Goal: Leave review/rating

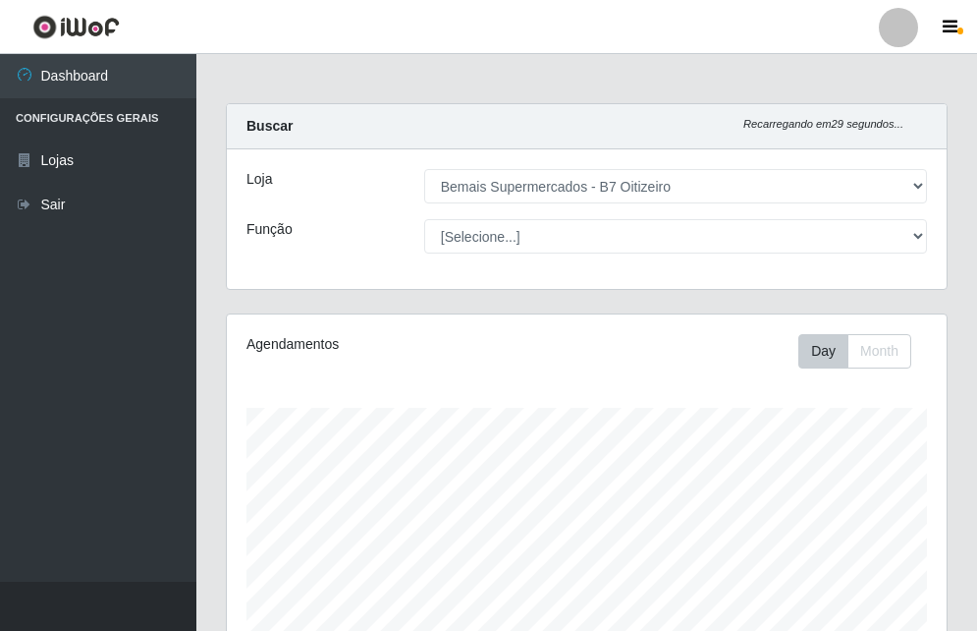
select select "411"
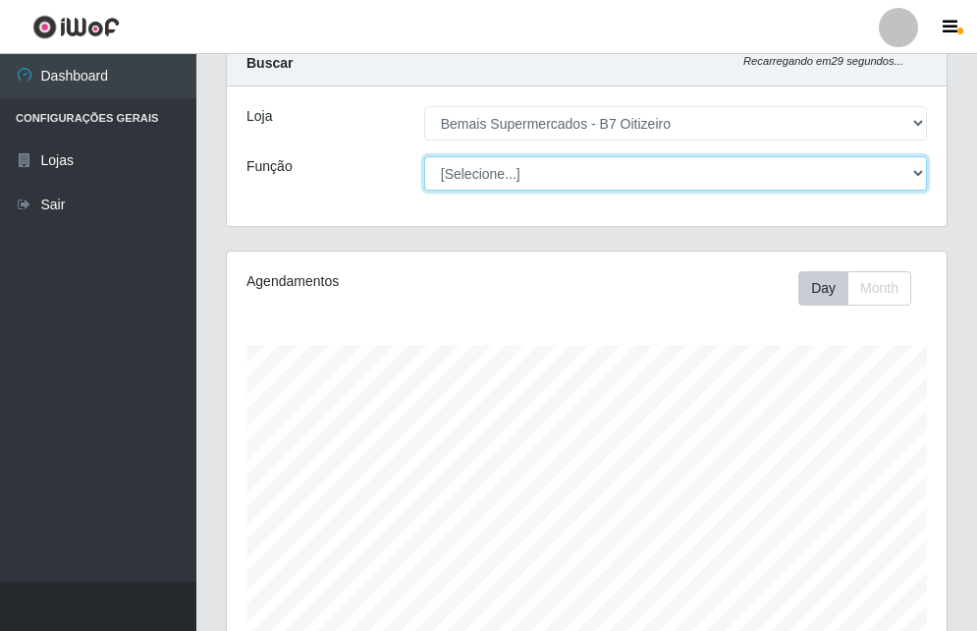
scroll to position [408, 720]
click at [875, 165] on select "[Selecione...] ASG ASG + ASG ++ Auxiliar de Estacionamento Auxiliar de Estacion…" at bounding box center [675, 173] width 503 height 34
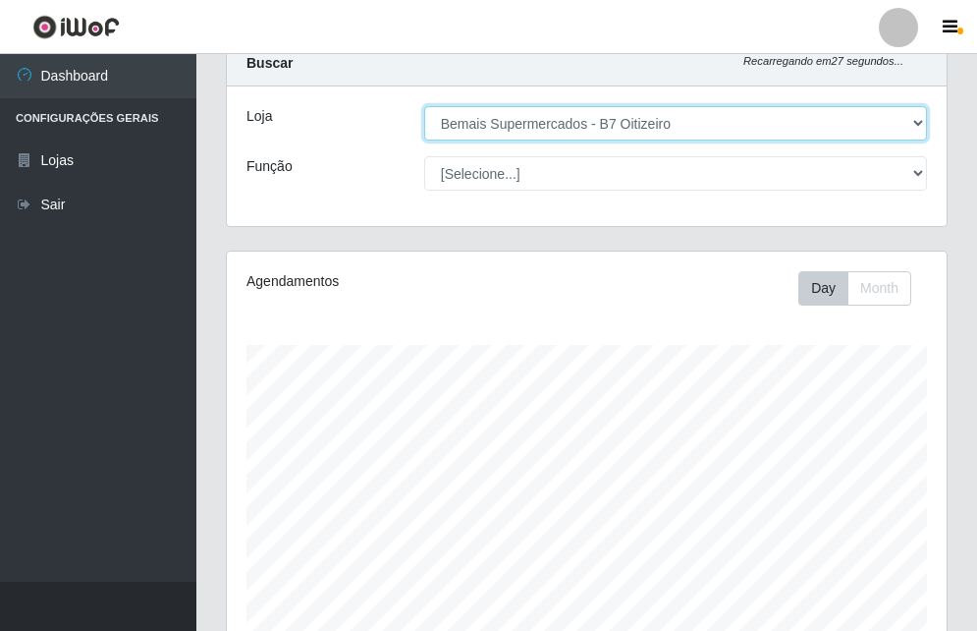
click at [742, 125] on select "[Selecione...] Bemais Supermercados - B7 Oitizeiro" at bounding box center [675, 123] width 503 height 34
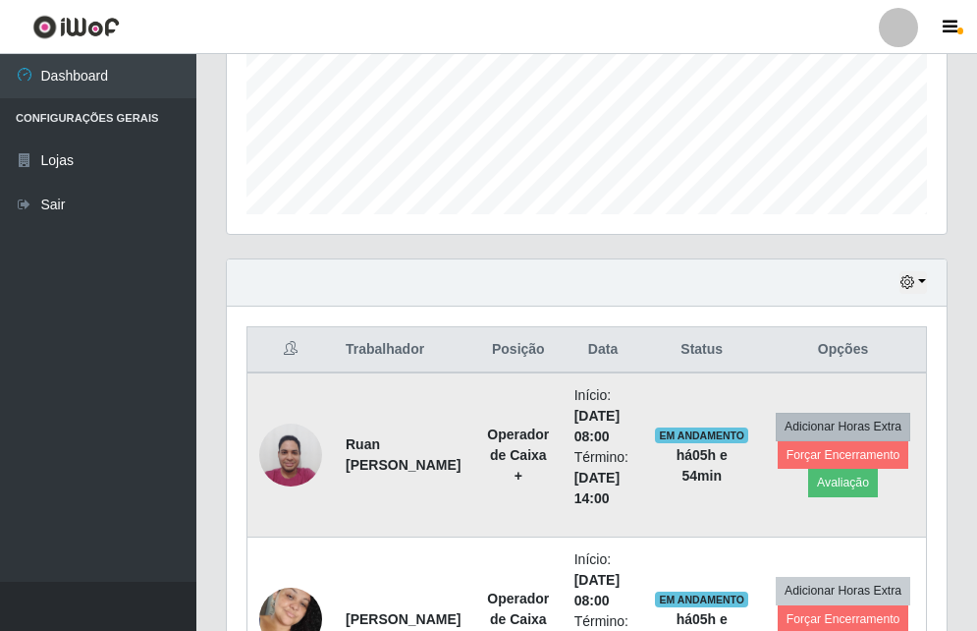
scroll to position [554, 0]
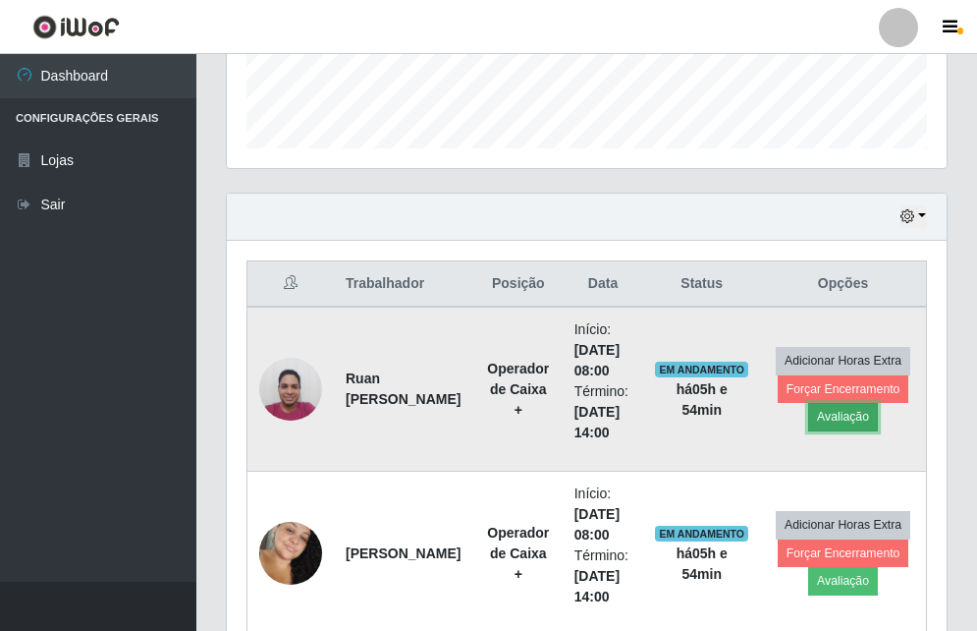
click at [843, 423] on button "Avaliação" at bounding box center [843, 417] width 70 height 28
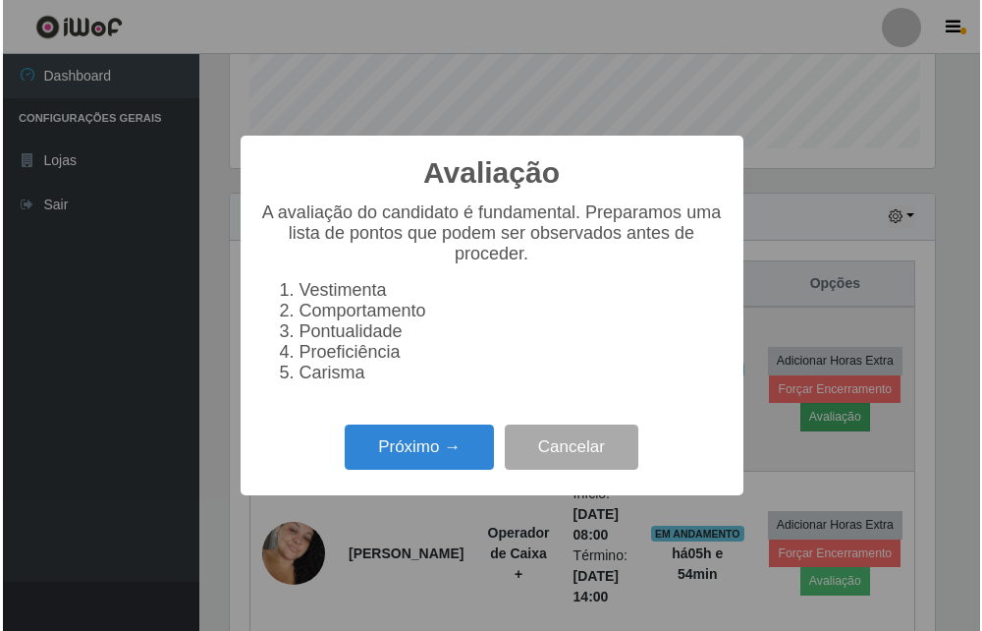
scroll to position [408, 710]
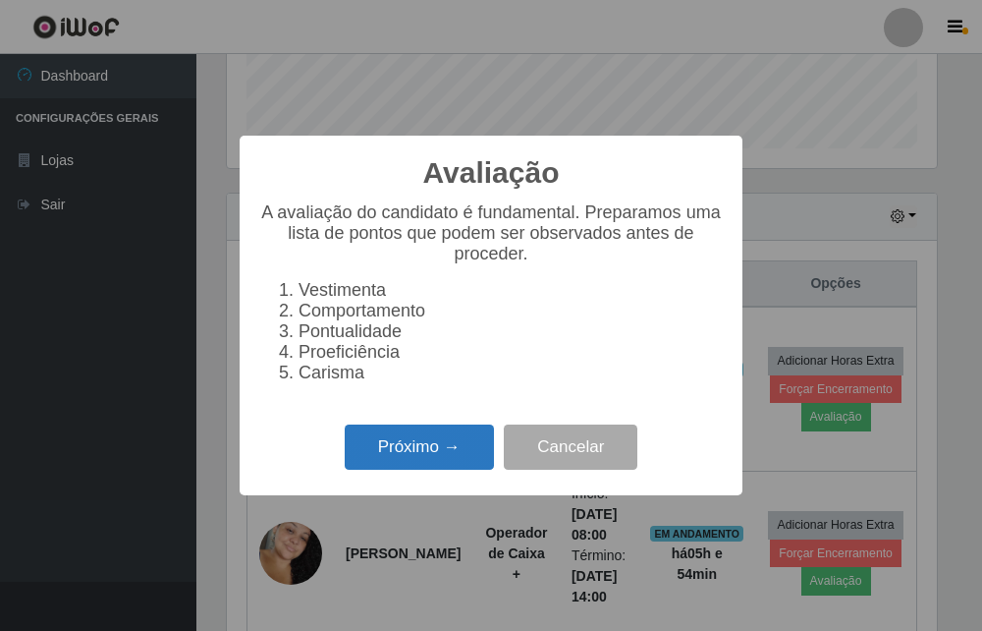
click at [461, 456] on button "Próximo →" at bounding box center [419, 447] width 149 height 46
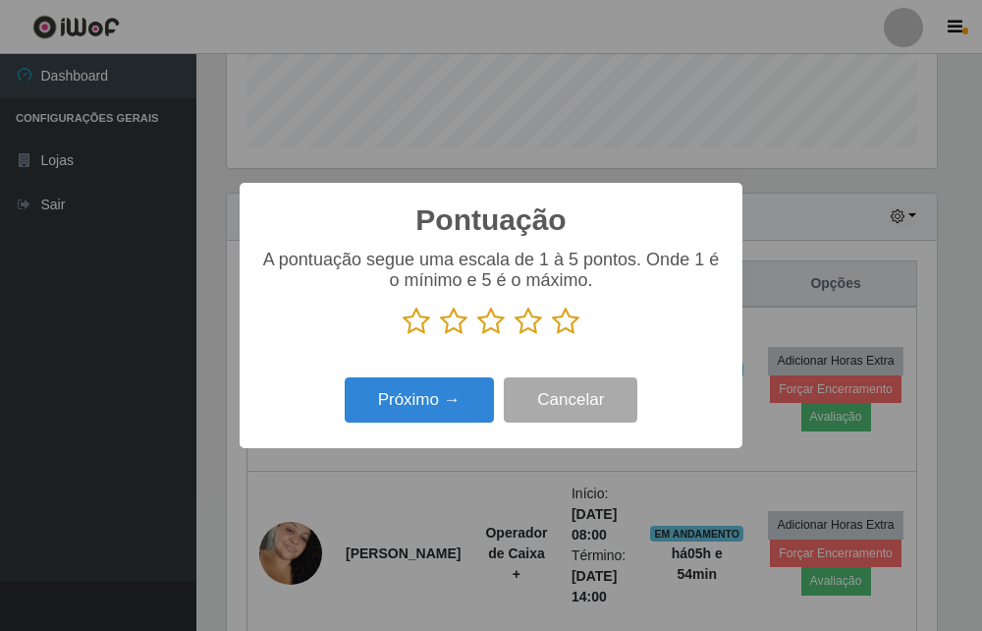
scroll to position [981755, 981452]
click at [577, 331] on icon at bounding box center [566, 320] width 28 height 29
click at [552, 336] on input "radio" at bounding box center [552, 336] width 0 height 0
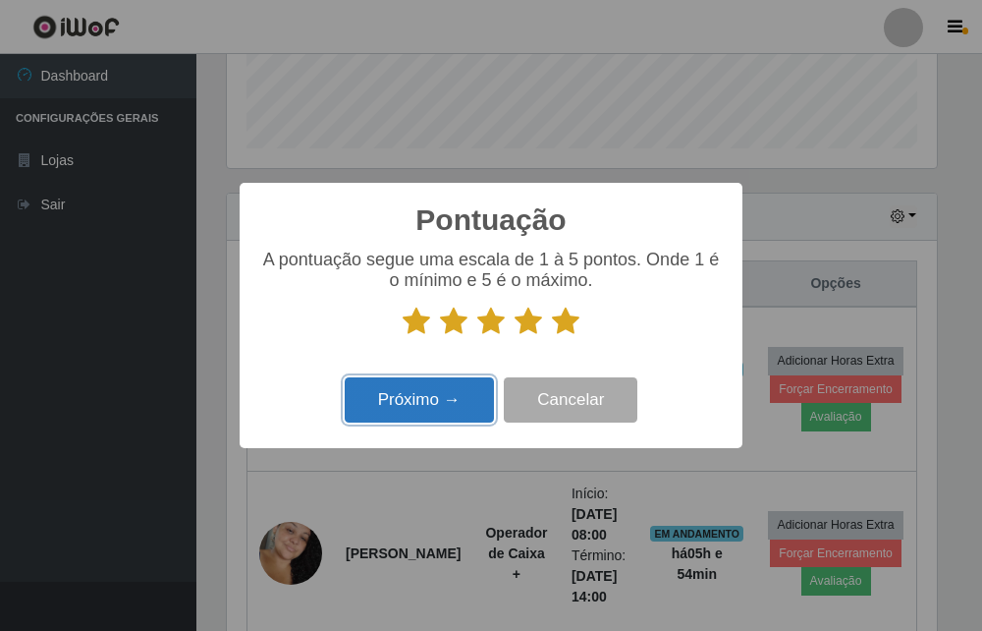
click at [437, 389] on button "Próximo →" at bounding box center [419, 400] width 149 height 46
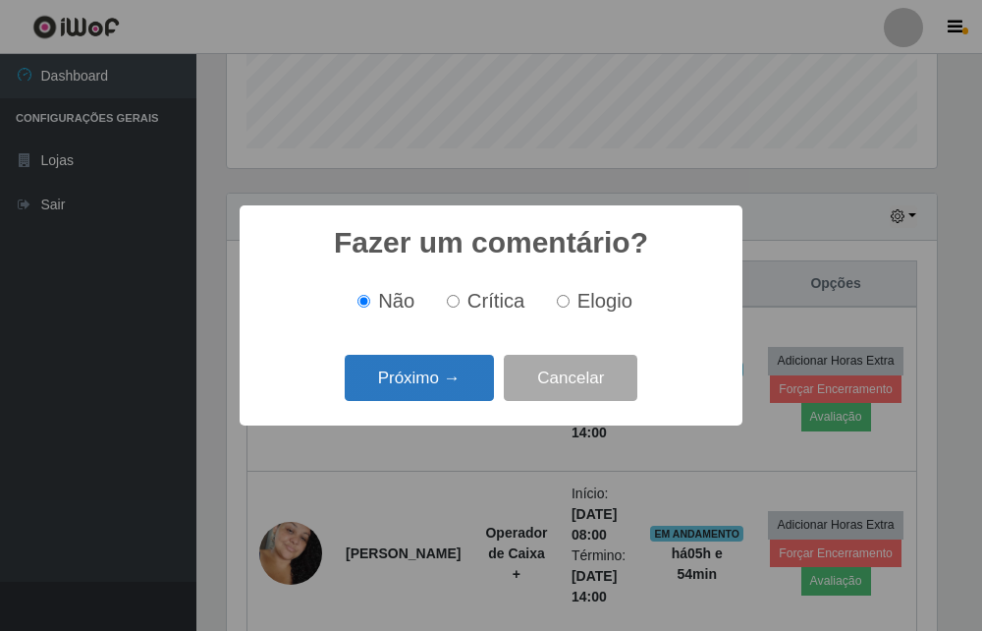
click at [438, 390] on button "Próximo →" at bounding box center [419, 378] width 149 height 46
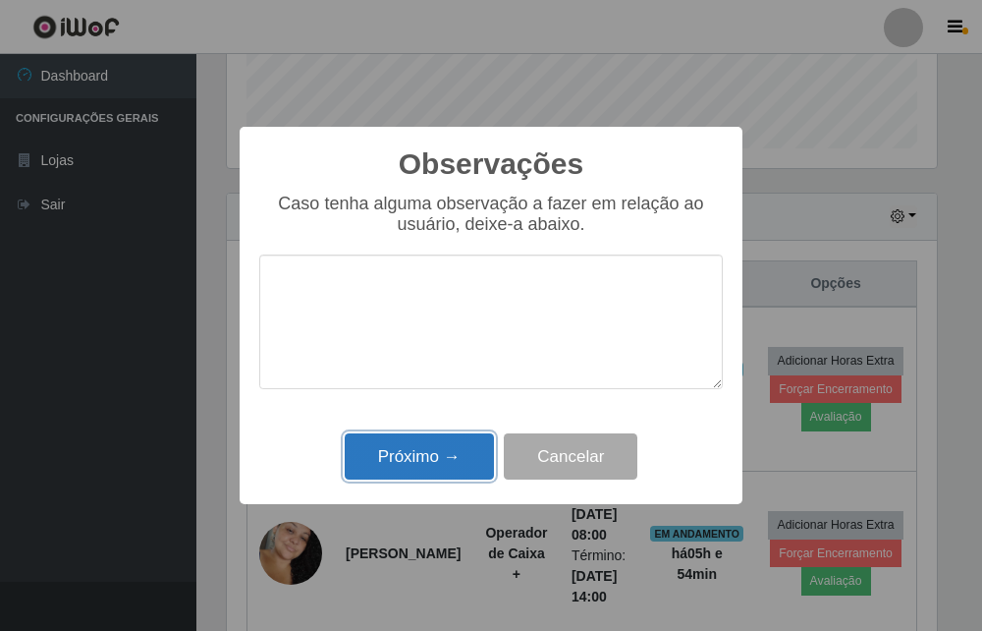
click at [430, 457] on button "Próximo →" at bounding box center [419, 456] width 149 height 46
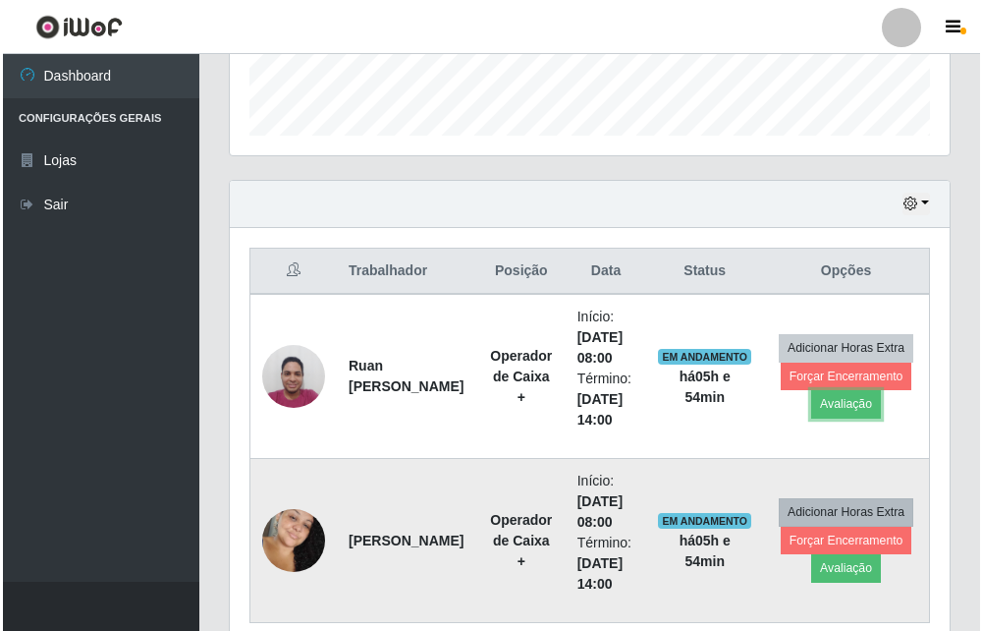
scroll to position [652, 0]
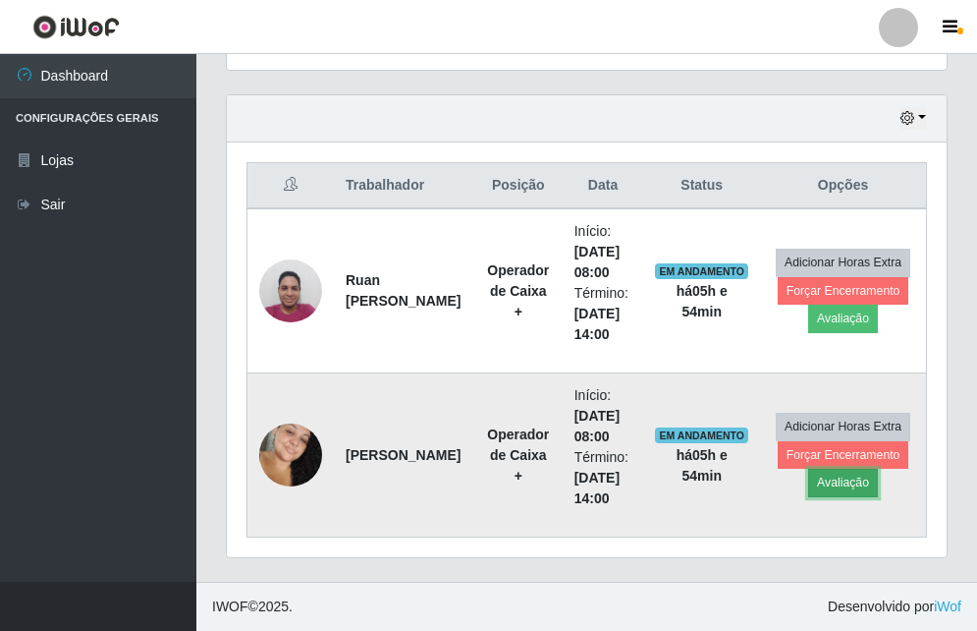
click at [838, 494] on button "Avaliação" at bounding box center [843, 482] width 70 height 28
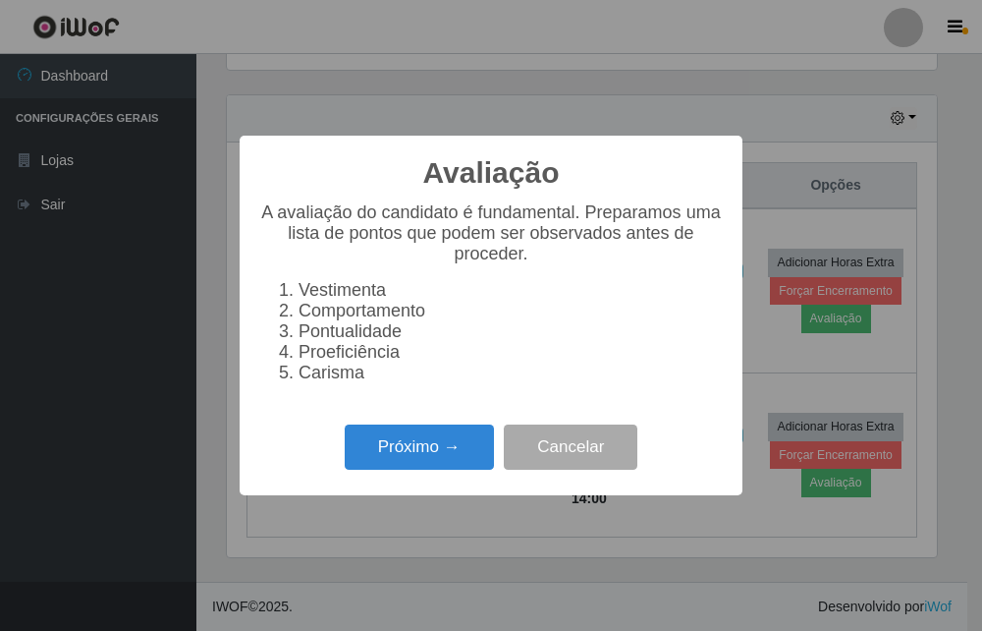
scroll to position [408, 710]
click at [468, 461] on button "Próximo →" at bounding box center [419, 447] width 149 height 46
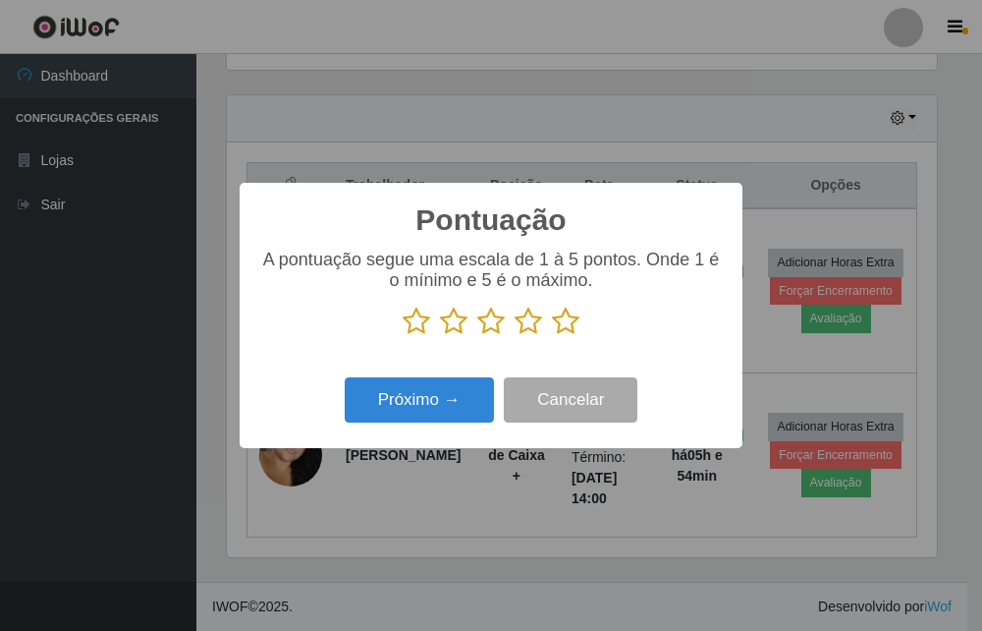
click at [576, 312] on icon at bounding box center [566, 320] width 28 height 29
click at [552, 336] on input "radio" at bounding box center [552, 336] width 0 height 0
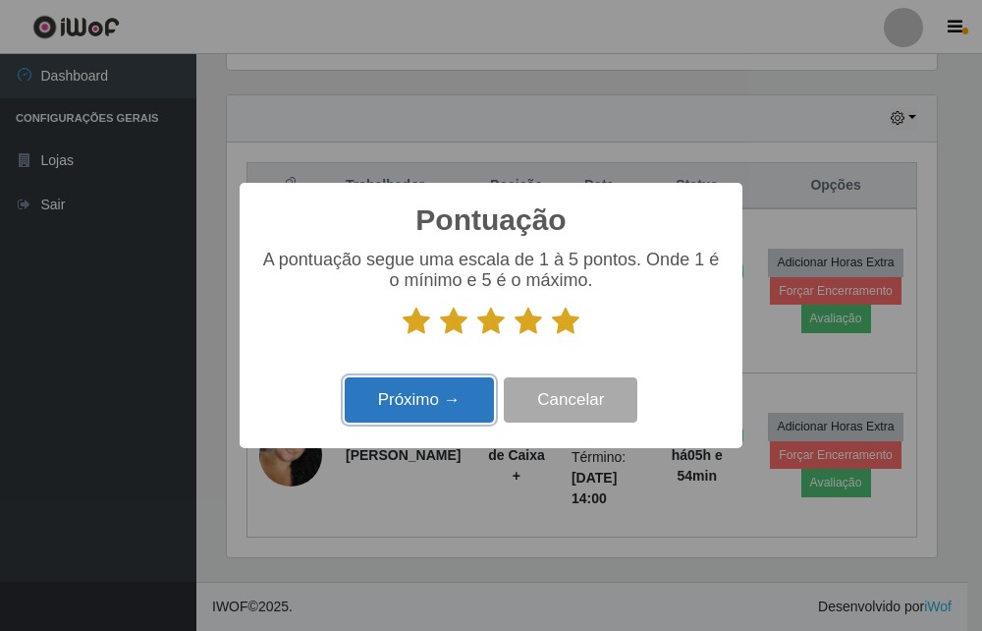
click at [414, 397] on button "Próximo →" at bounding box center [419, 400] width 149 height 46
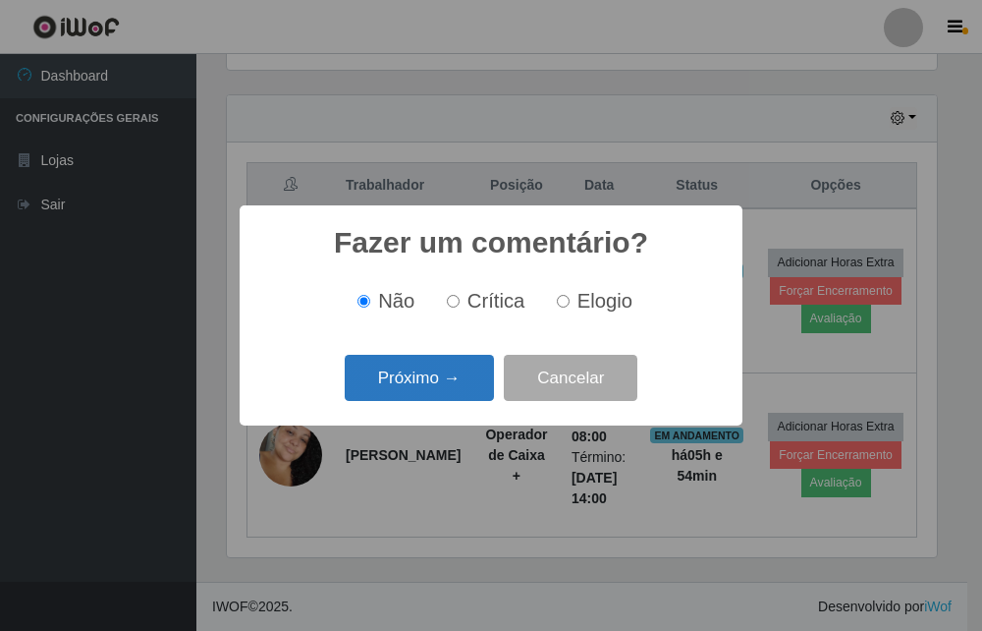
click at [412, 397] on button "Próximo →" at bounding box center [419, 378] width 149 height 46
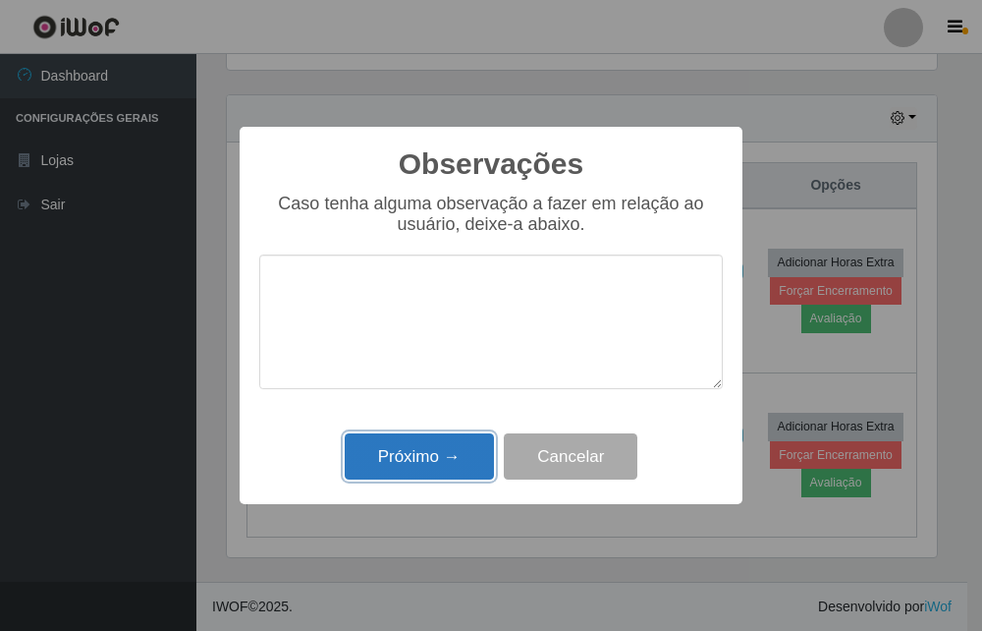
click at [416, 445] on button "Próximo →" at bounding box center [419, 456] width 149 height 46
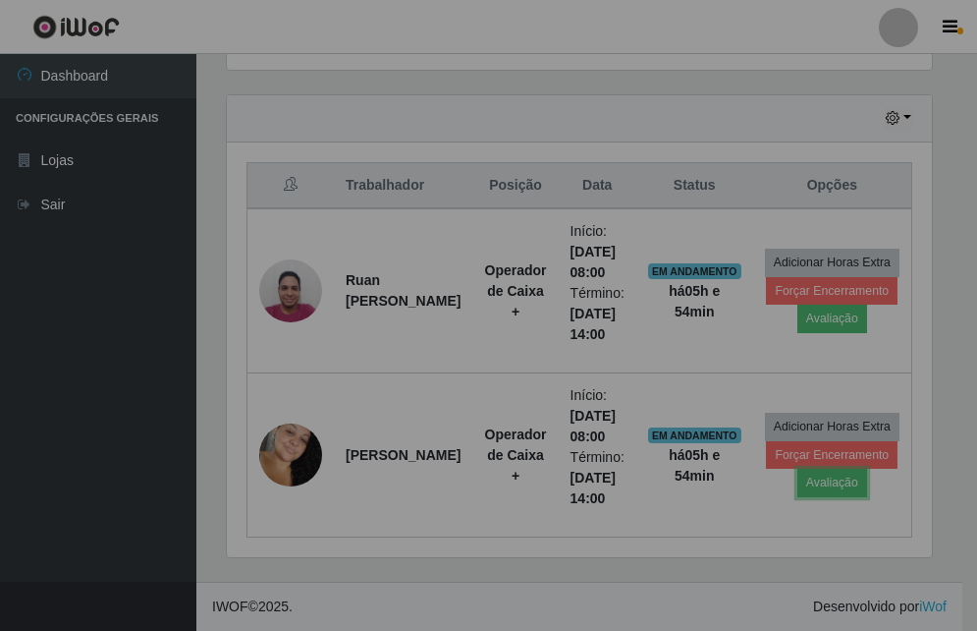
scroll to position [408, 720]
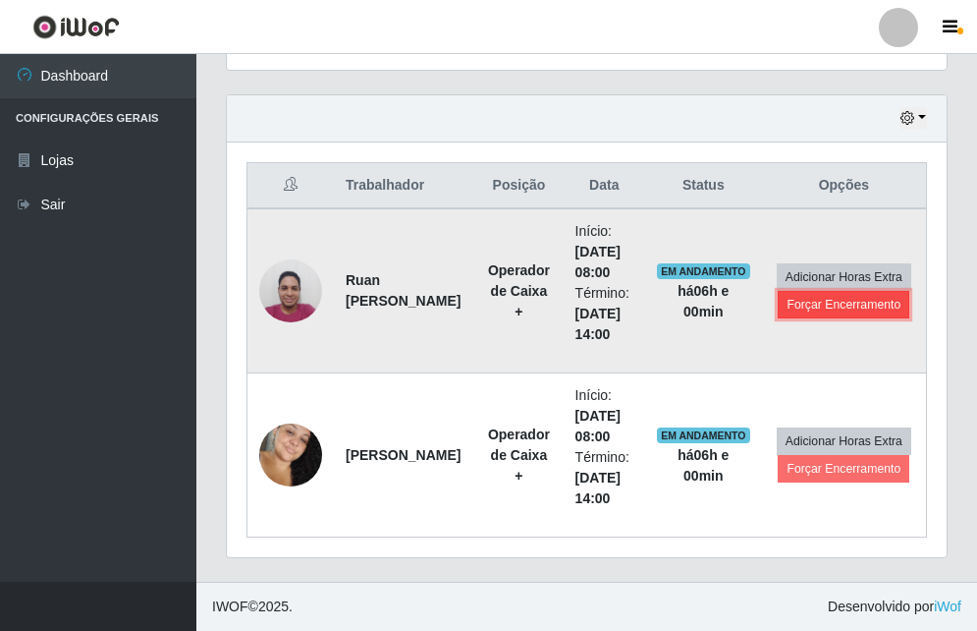
click at [841, 310] on button "Forçar Encerramento" at bounding box center [844, 305] width 132 height 28
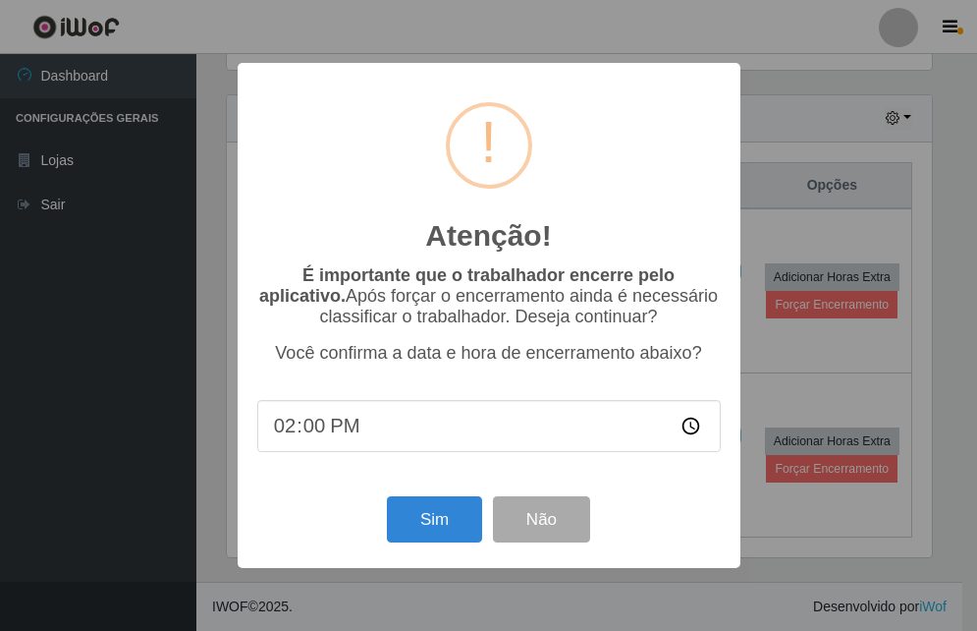
scroll to position [408, 710]
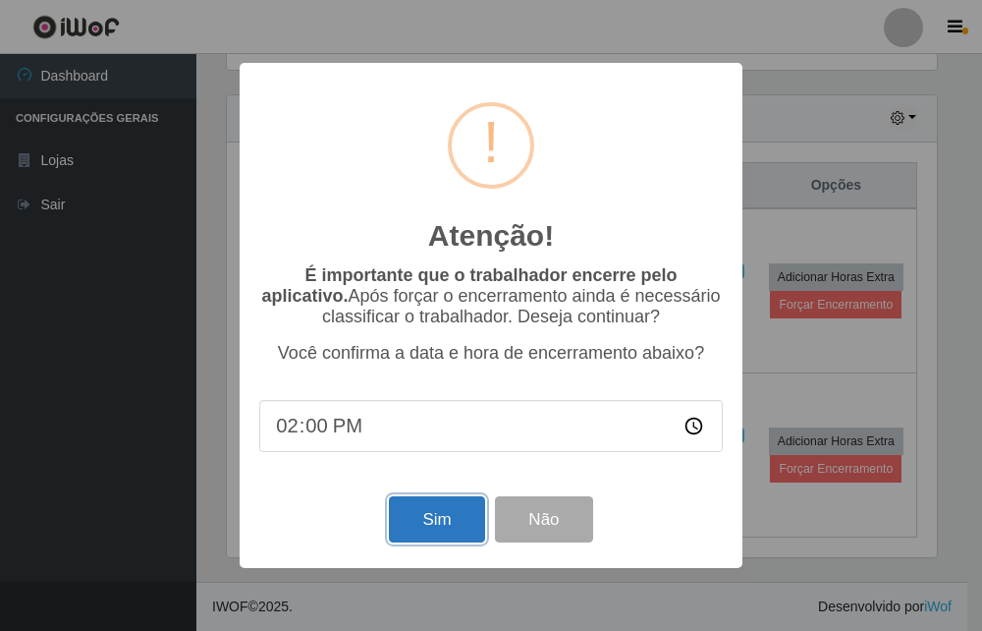
click at [452, 523] on button "Sim" at bounding box center [436, 519] width 95 height 46
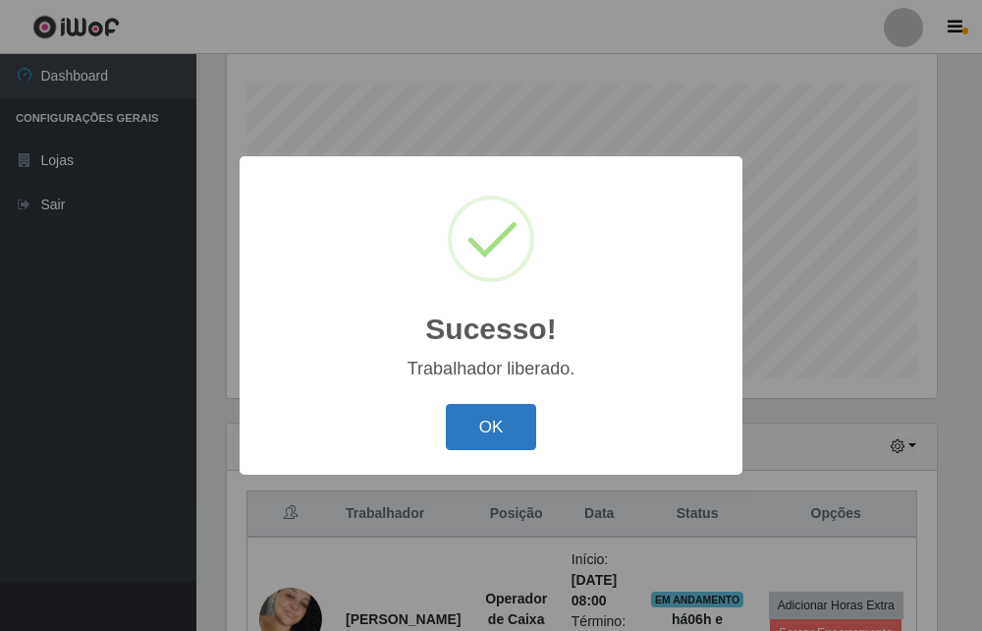
click at [500, 428] on button "OK" at bounding box center [491, 427] width 91 height 46
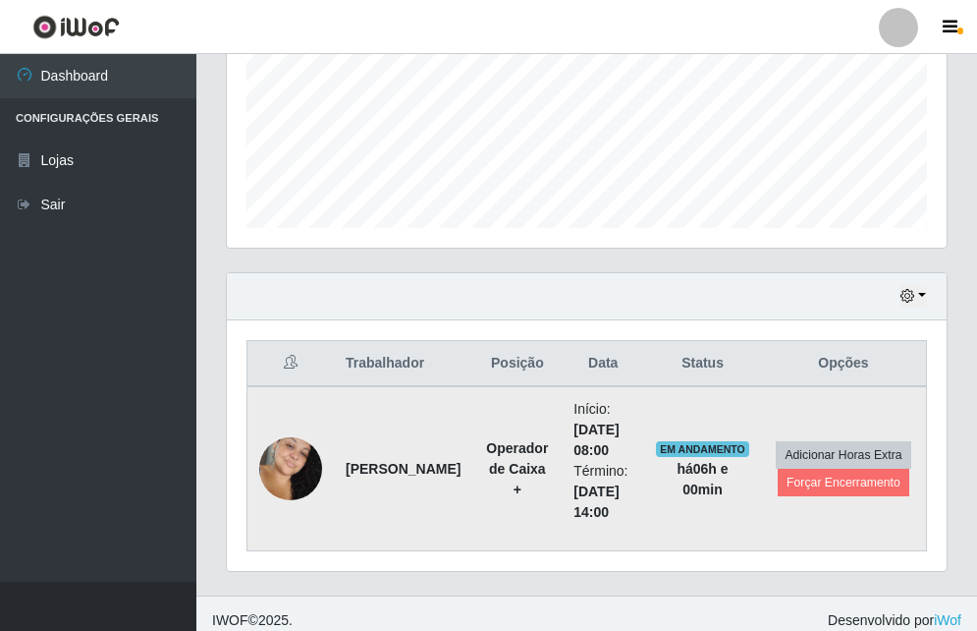
scroll to position [488, 0]
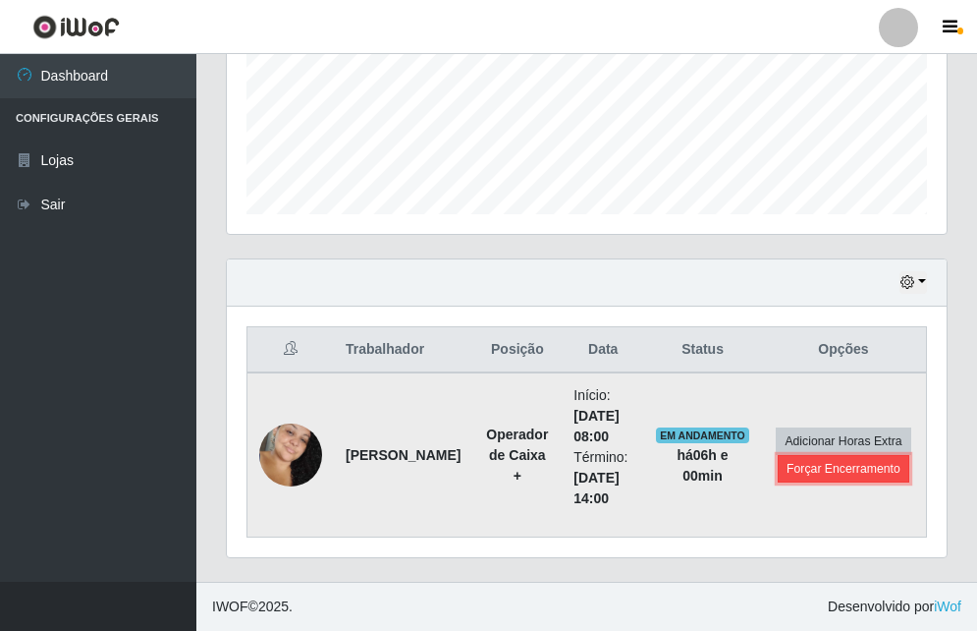
click at [803, 466] on button "Forçar Encerramento" at bounding box center [844, 469] width 132 height 28
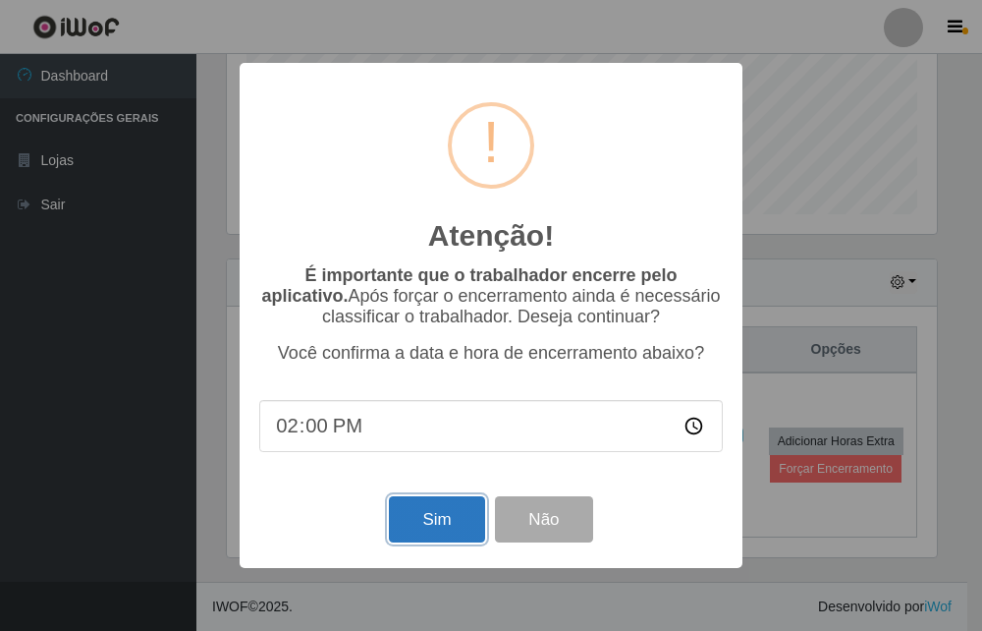
click at [441, 516] on button "Sim" at bounding box center [436, 519] width 95 height 46
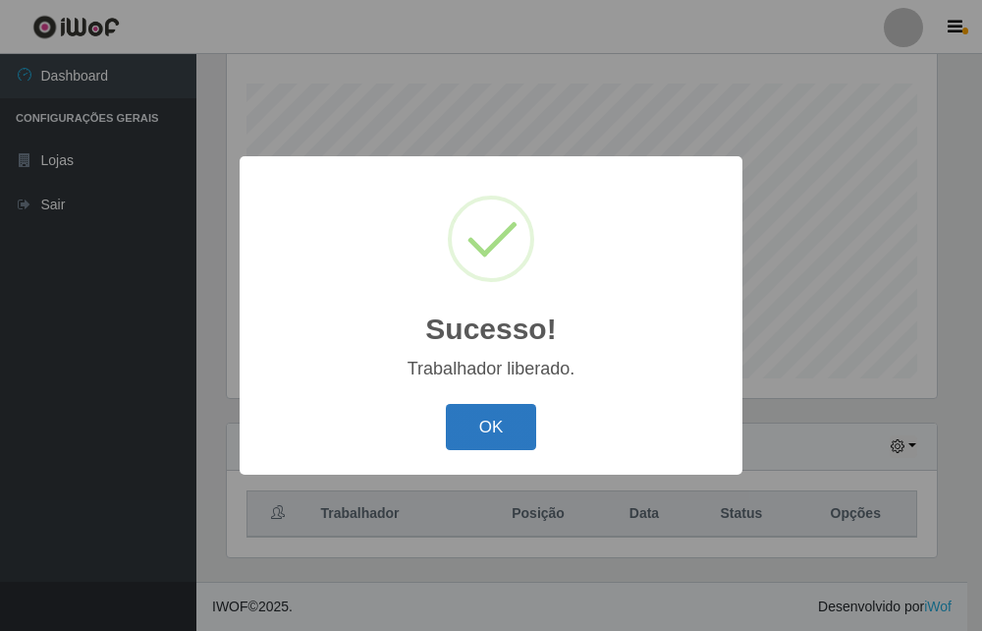
click at [497, 435] on button "OK" at bounding box center [491, 427] width 91 height 46
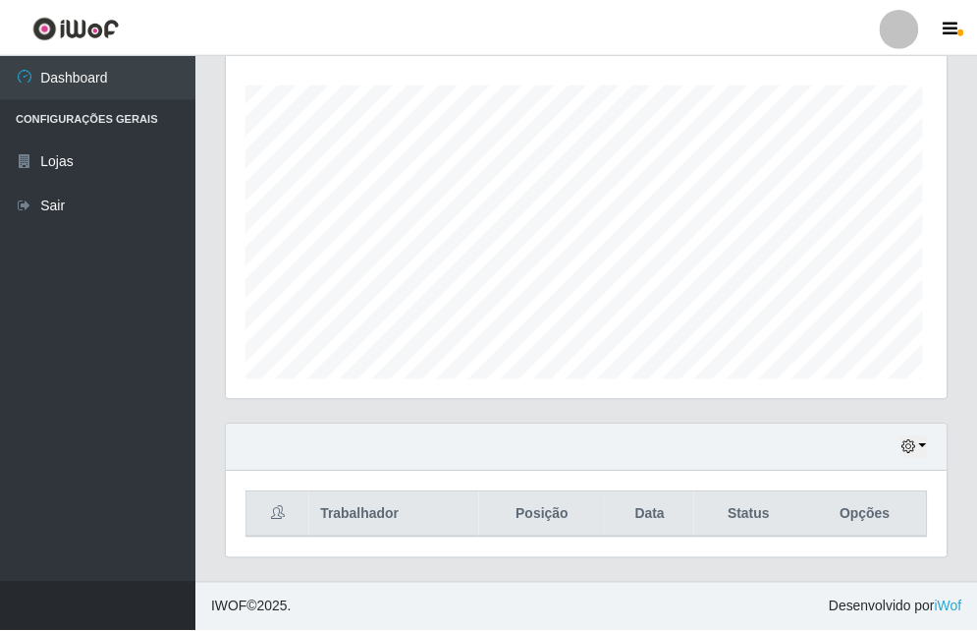
scroll to position [408, 720]
